Goal: Task Accomplishment & Management: Use online tool/utility

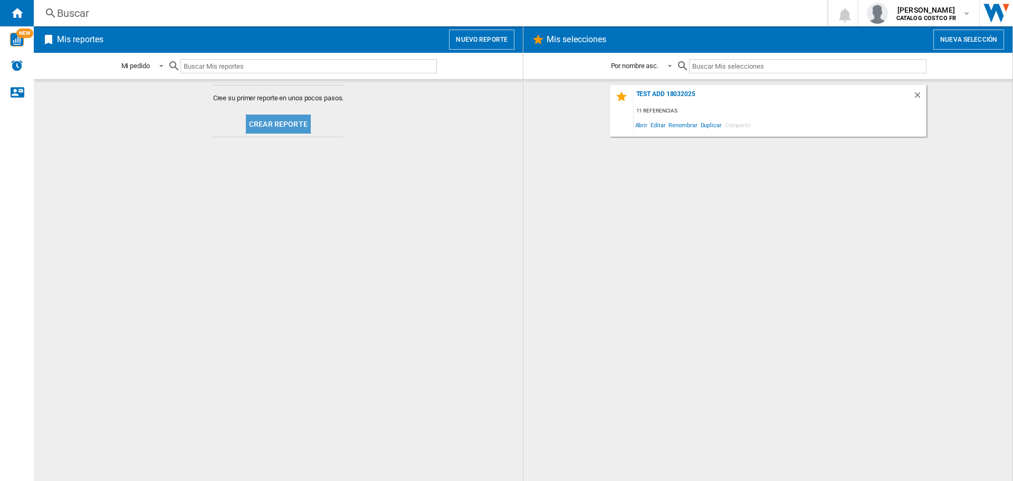
click at [293, 124] on button "Crear reporte" at bounding box center [278, 124] width 65 height 19
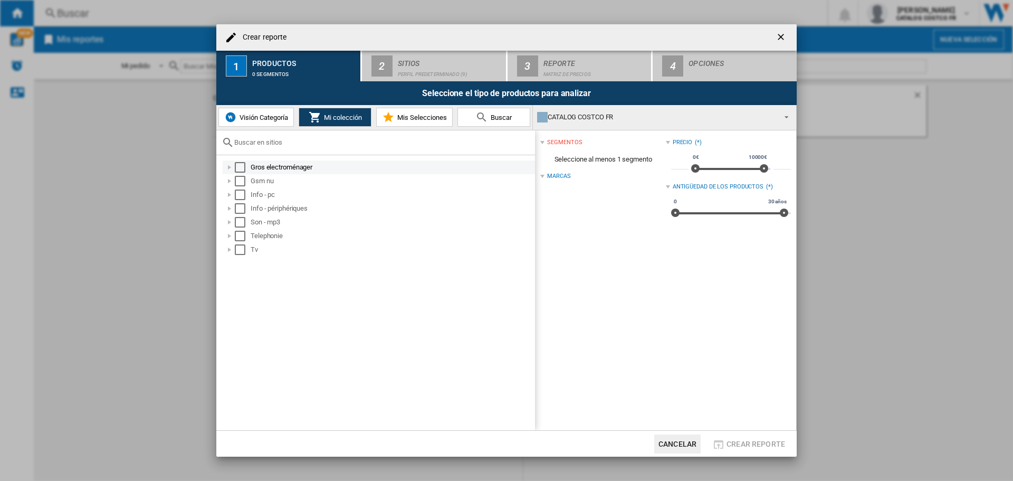
click at [241, 169] on div "Select" at bounding box center [240, 167] width 11 height 11
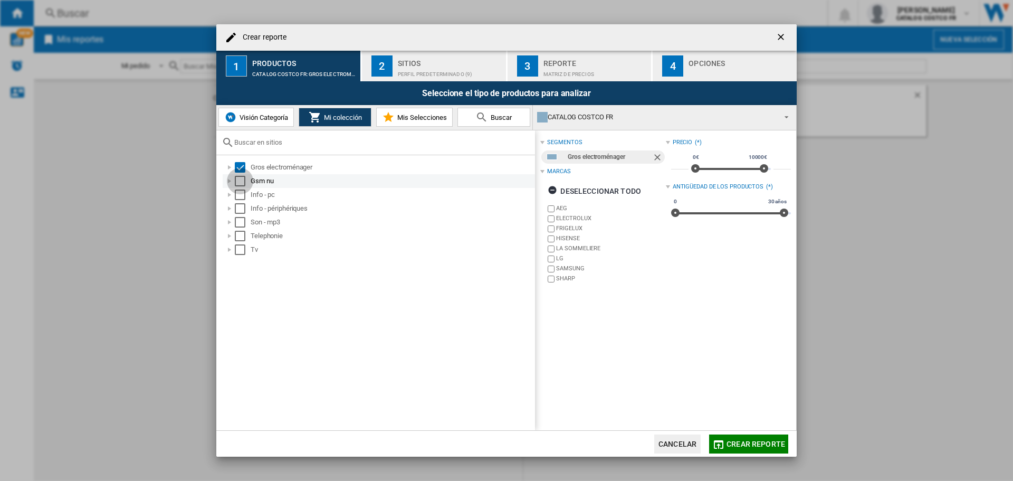
click at [242, 184] on div "Select" at bounding box center [240, 181] width 11 height 11
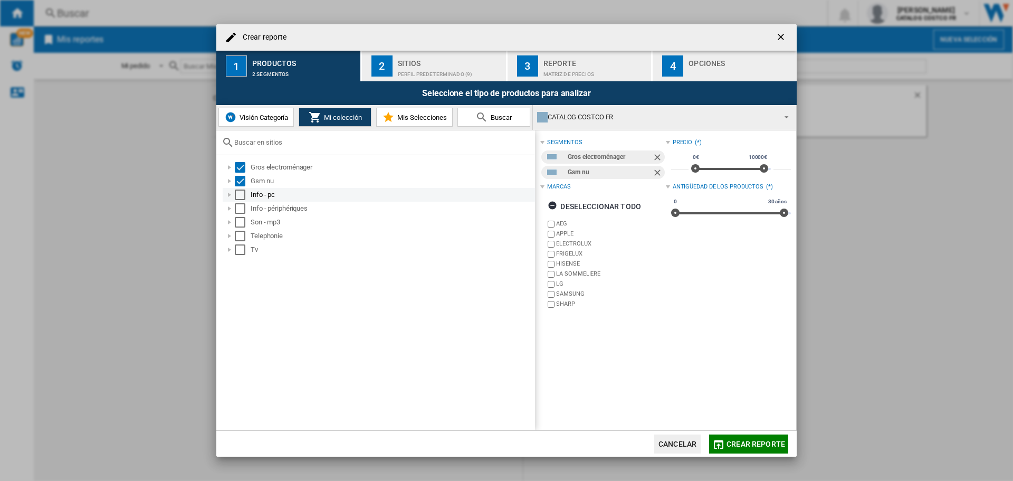
click at [241, 198] on div "Select" at bounding box center [240, 194] width 11 height 11
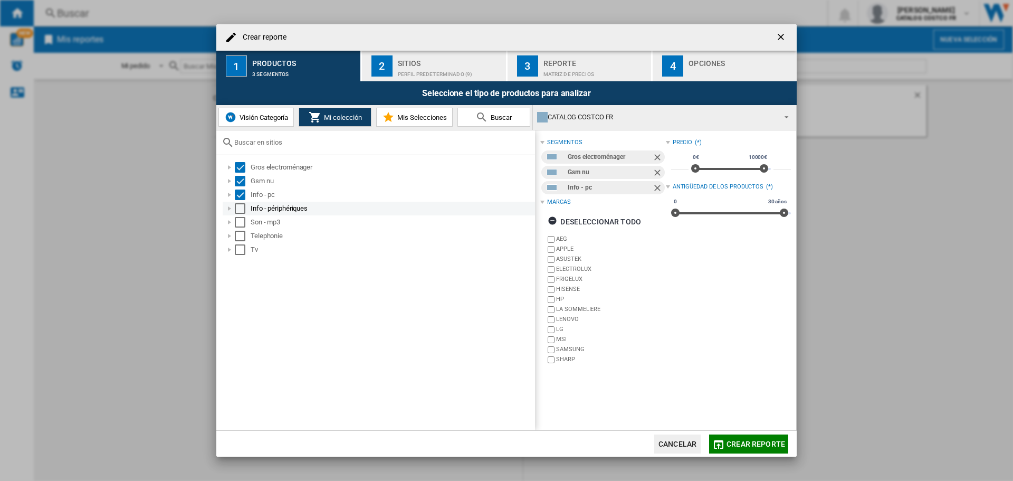
click at [238, 210] on div "Select" at bounding box center [240, 208] width 11 height 11
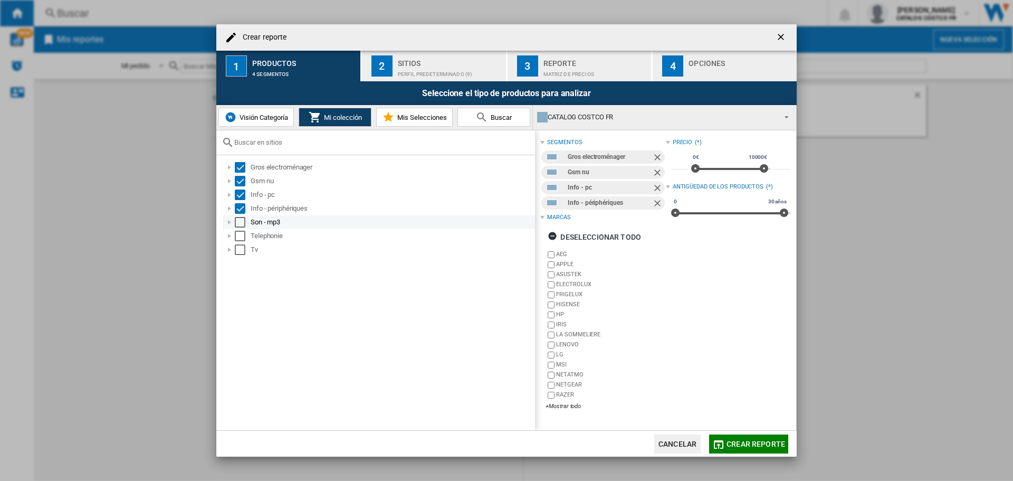
click at [241, 227] on div "Son - mp3" at bounding box center [379, 222] width 312 height 14
click at [240, 223] on div "Select" at bounding box center [240, 222] width 11 height 11
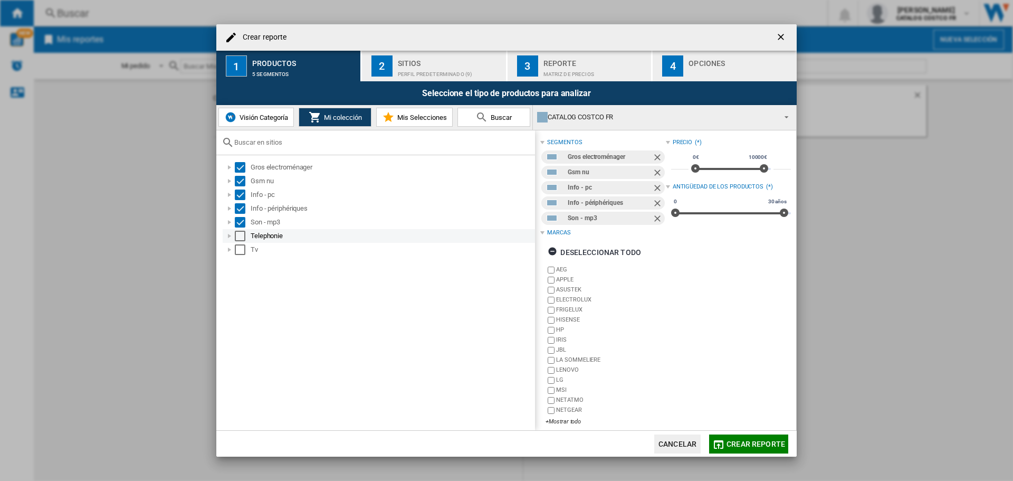
click at [240, 235] on div "Select" at bounding box center [240, 236] width 11 height 11
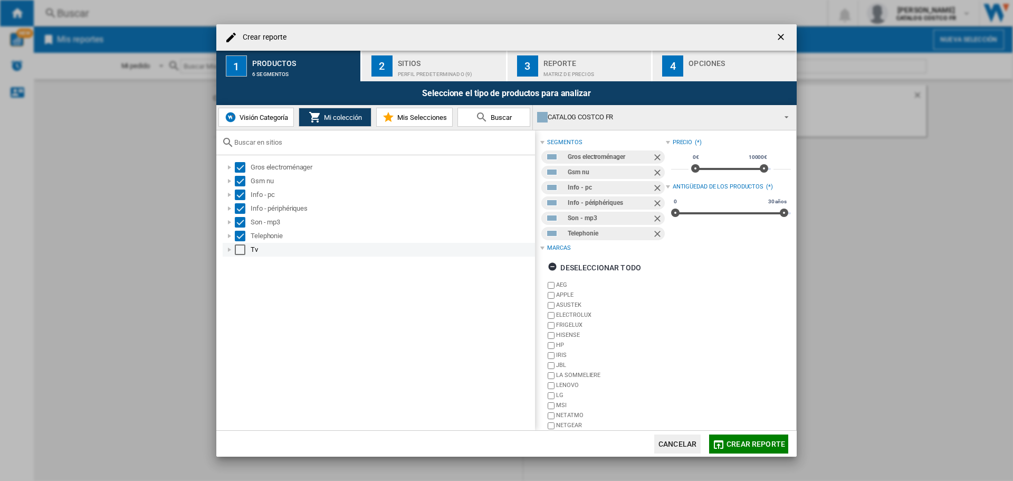
click at [241, 250] on div "Select" at bounding box center [240, 249] width 11 height 11
click at [388, 67] on div "2" at bounding box center [382, 65] width 21 height 21
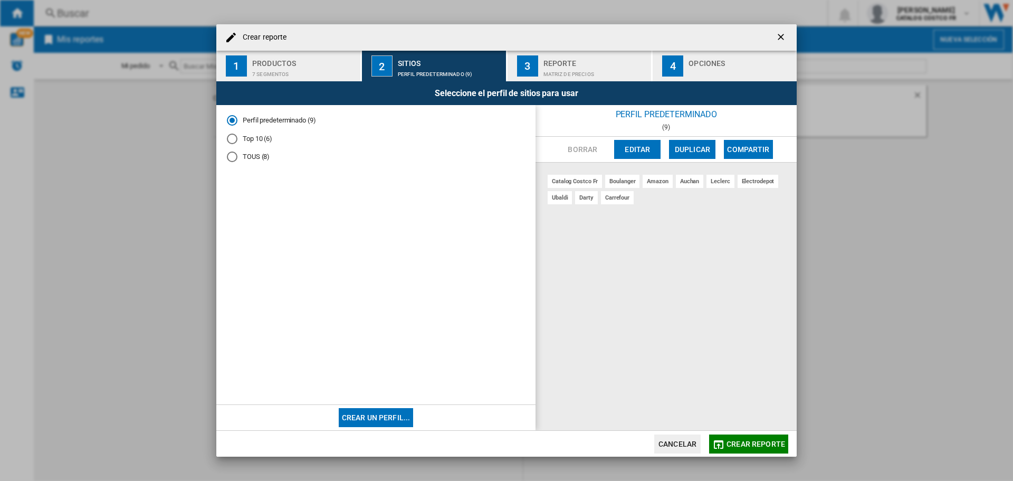
click at [722, 61] on div "Opciones" at bounding box center [741, 60] width 104 height 11
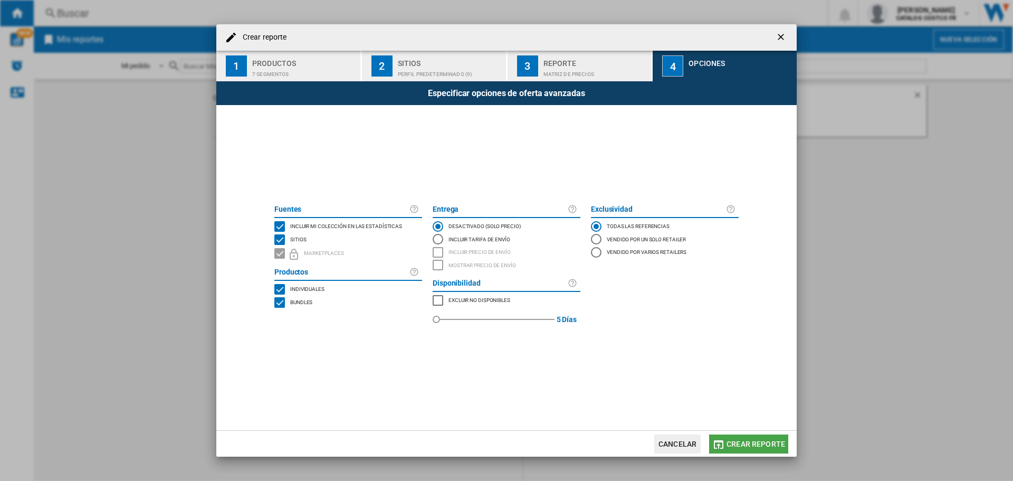
click at [750, 440] on span "Crear reporte" at bounding box center [756, 444] width 59 height 8
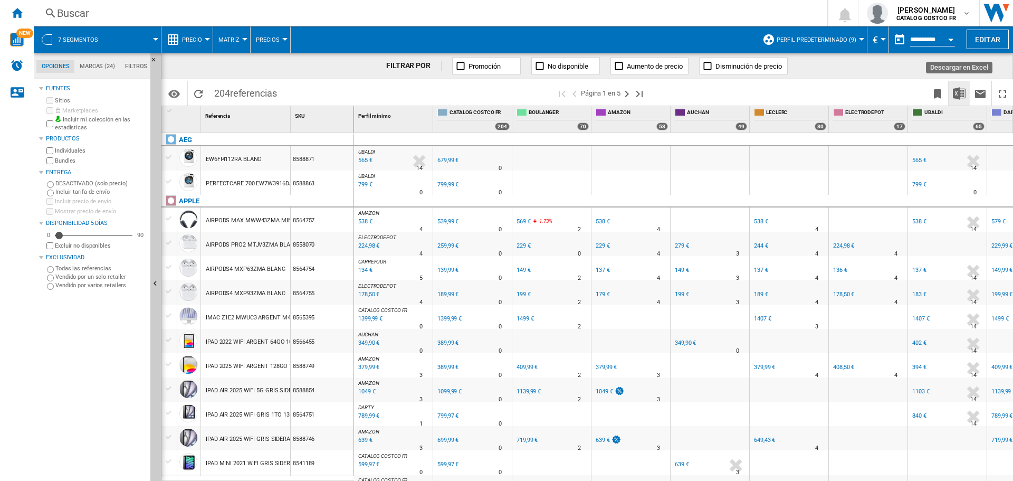
click at [963, 97] on img "Descargar en Excel" at bounding box center [959, 93] width 13 height 13
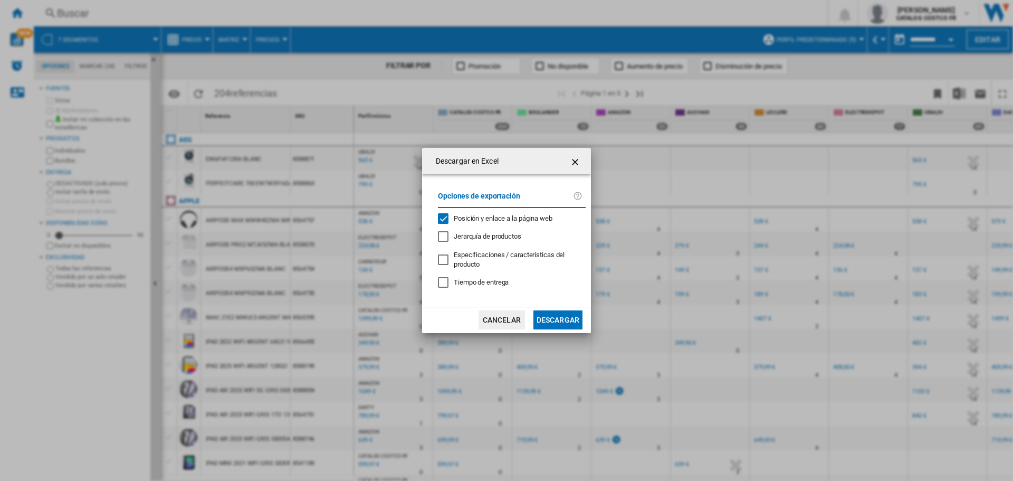
click at [555, 322] on button "Descargar" at bounding box center [558, 319] width 49 height 19
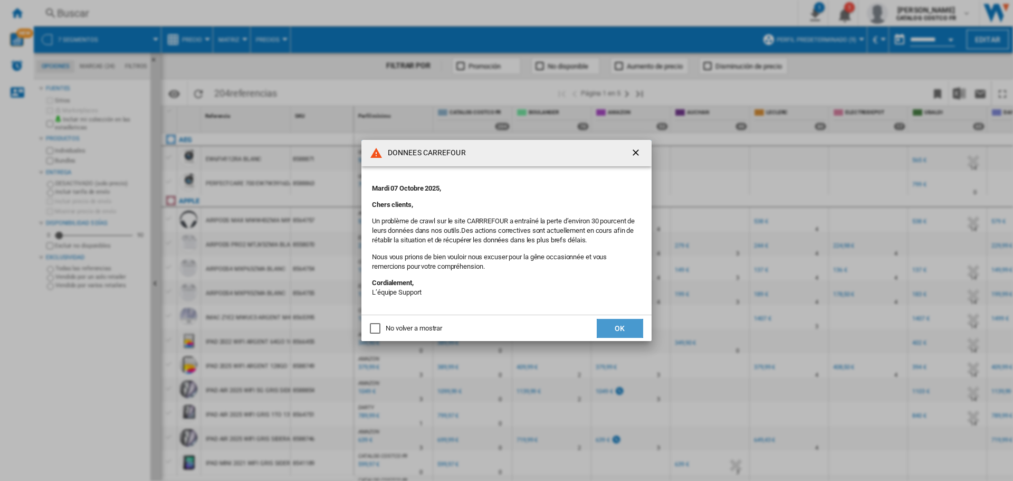
click at [614, 327] on button "OK" at bounding box center [620, 328] width 46 height 19
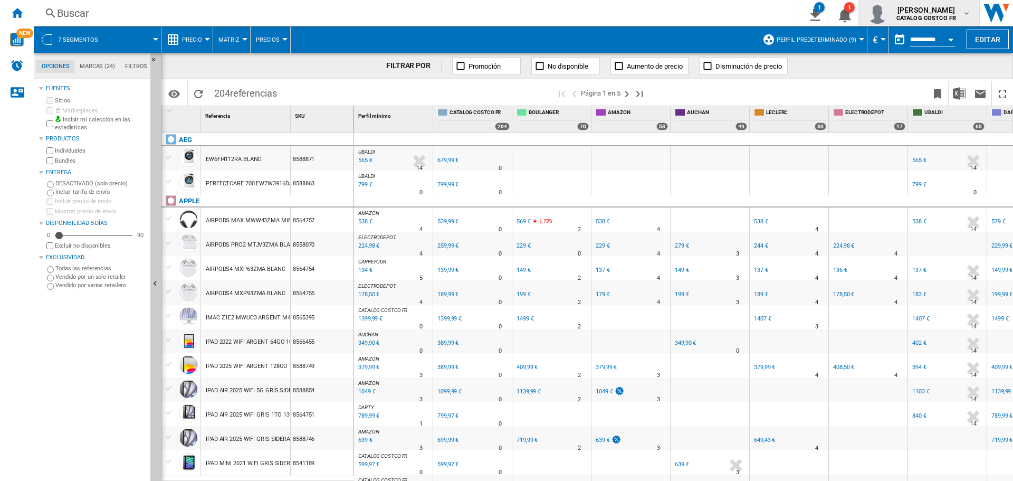
click at [921, 21] on b "CATALOG COSTCO FR" at bounding box center [927, 18] width 60 height 7
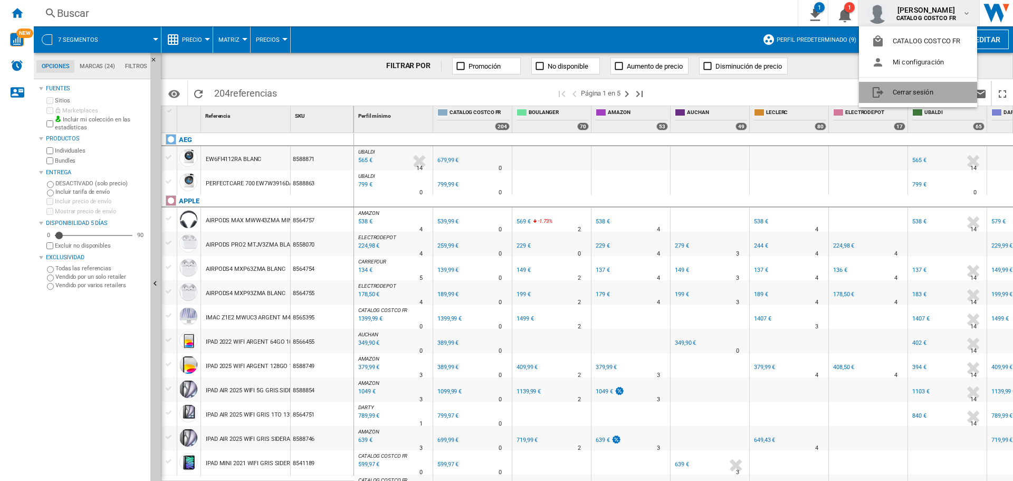
click at [886, 95] on button "Cerrar sesión" at bounding box center [918, 92] width 118 height 21
